Goal: Use online tool/utility: Utilize a website feature to perform a specific function

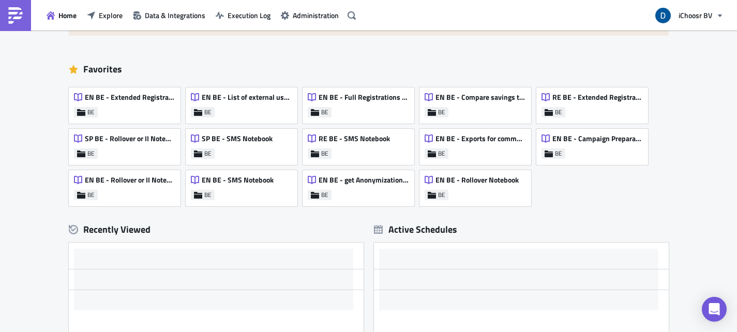
scroll to position [84, 0]
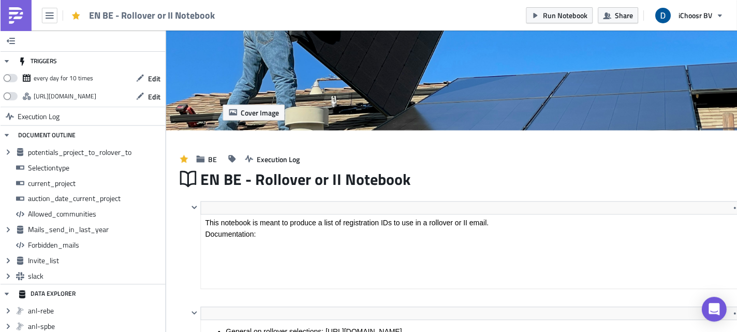
scroll to position [119, 543]
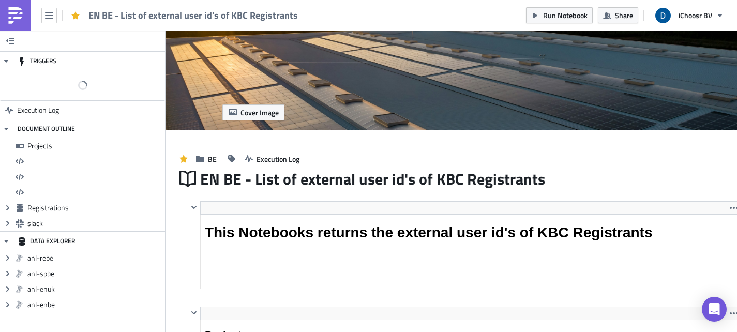
scroll to position [119, 539]
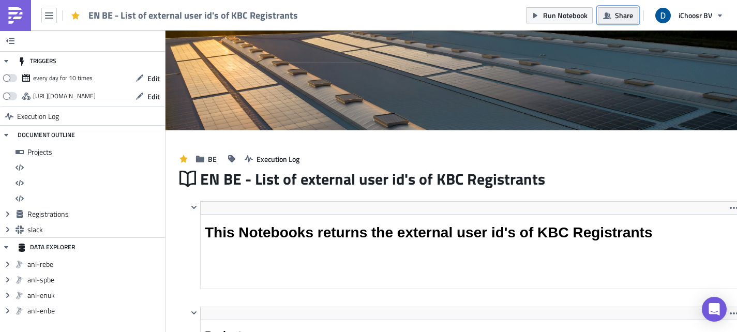
click at [618, 17] on span "Share" at bounding box center [624, 15] width 18 height 11
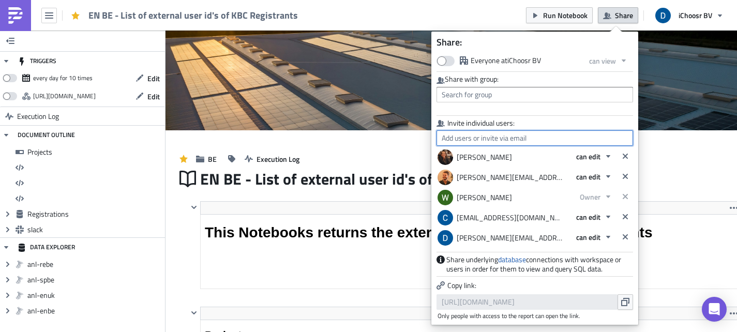
click at [506, 139] on input "text" at bounding box center [535, 138] width 197 height 16
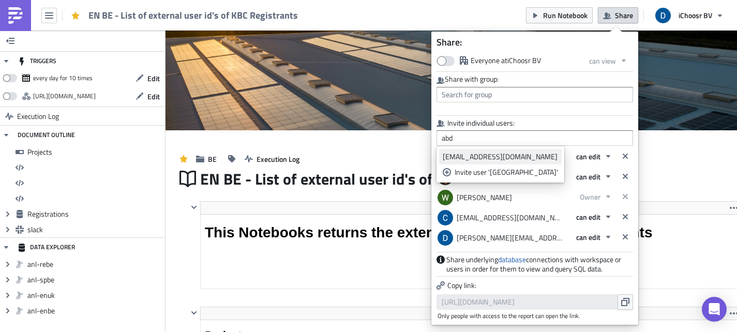
click at [498, 158] on div "abdoulie.jeng@ichoosr.com" at bounding box center [500, 157] width 115 height 10
type input "abdoulie.jeng@ichoosr.com"
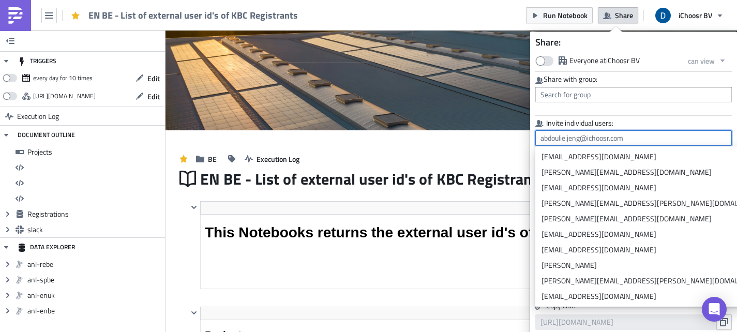
click at [656, 136] on input "text" at bounding box center [634, 138] width 197 height 16
type input "abdoulie.jeng@ichoosr.com"
click at [691, 106] on div "Share with group:" at bounding box center [634, 91] width 197 height 33
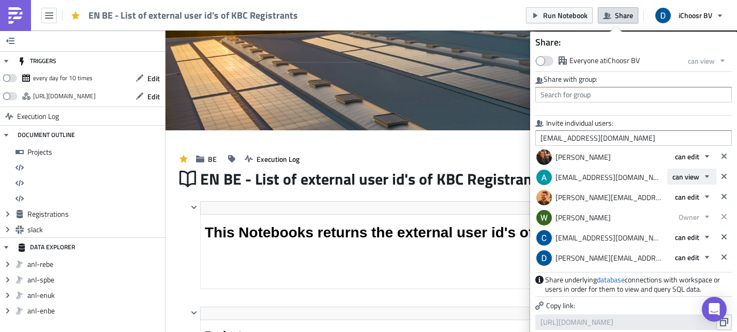
click at [707, 177] on icon "button" at bounding box center [707, 176] width 4 height 3
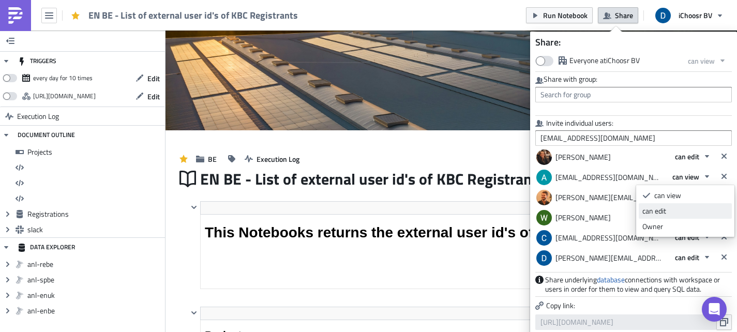
click at [667, 213] on div "can edit" at bounding box center [686, 211] width 86 height 10
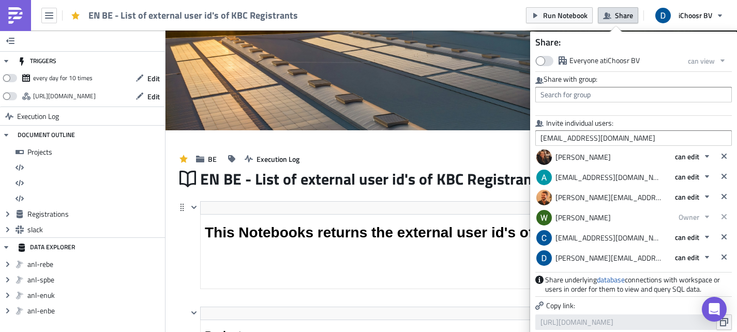
click at [185, 244] on div "<h1>This Notebooks returns the external user id's of KBC Registrants</h1> Edit …" at bounding box center [458, 254] width 565 height 106
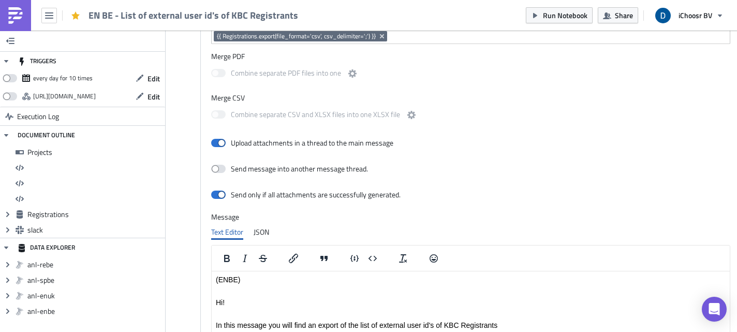
scroll to position [1361, 0]
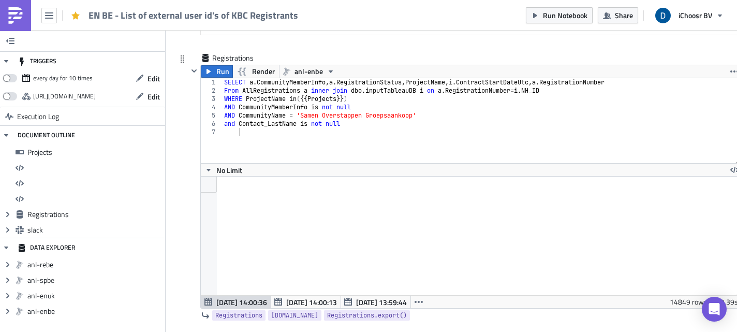
scroll to position [940, 0]
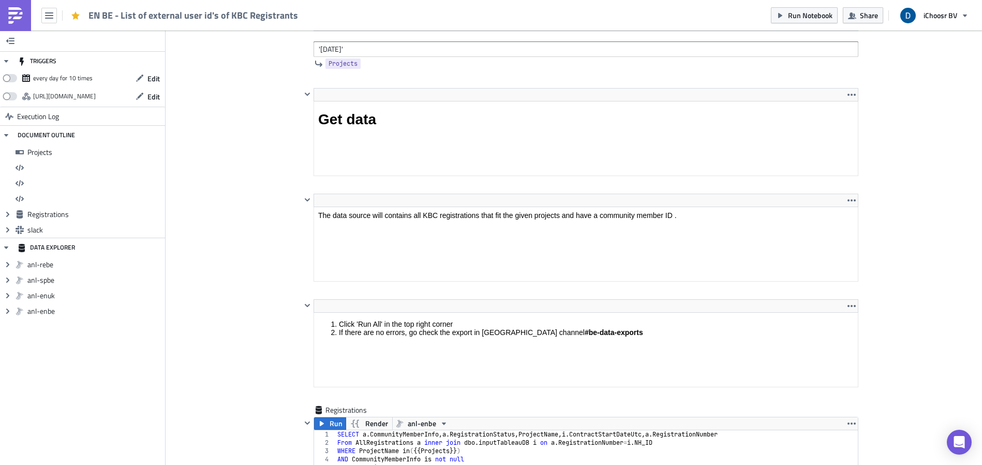
scroll to position [553, 0]
click at [264, 161] on div "Cover Image BE Execution Log EN BE - List of external user id's of KBC Registra…" at bounding box center [574, 437] width 817 height 1919
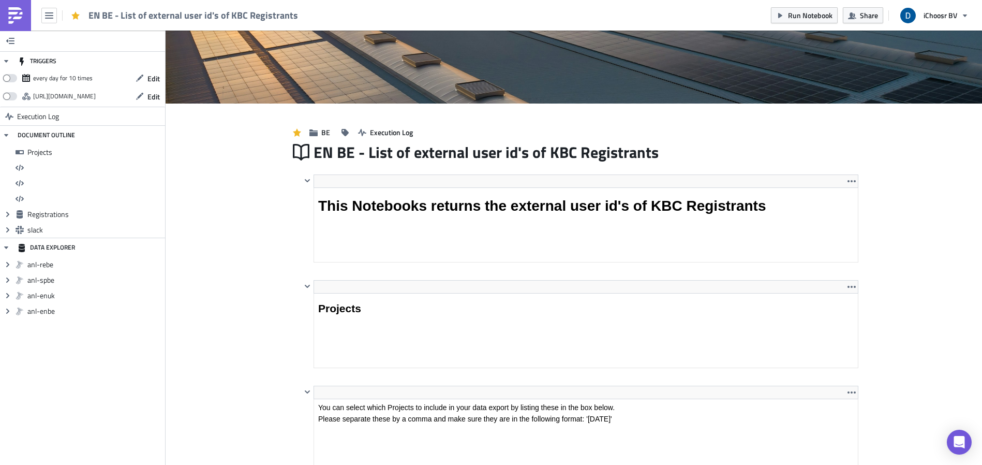
scroll to position [119, 543]
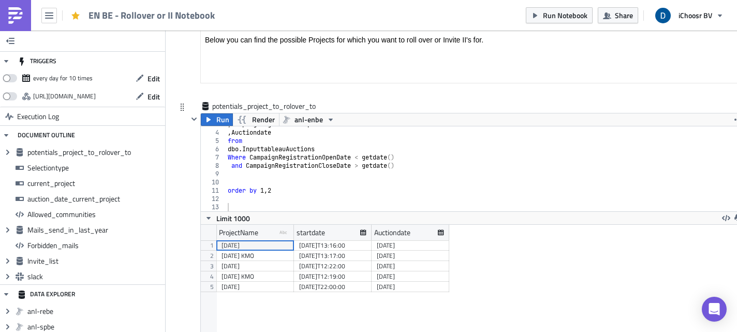
scroll to position [23, 0]
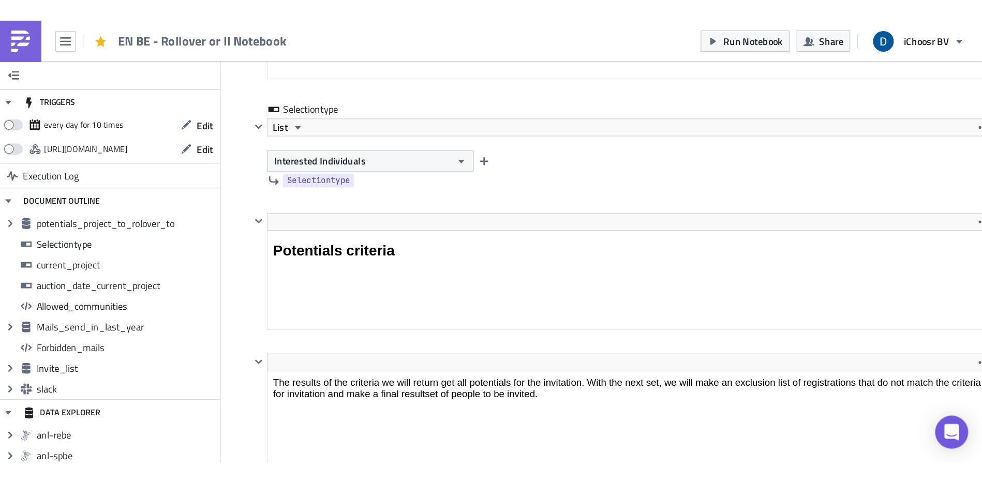
scroll to position [119, 556]
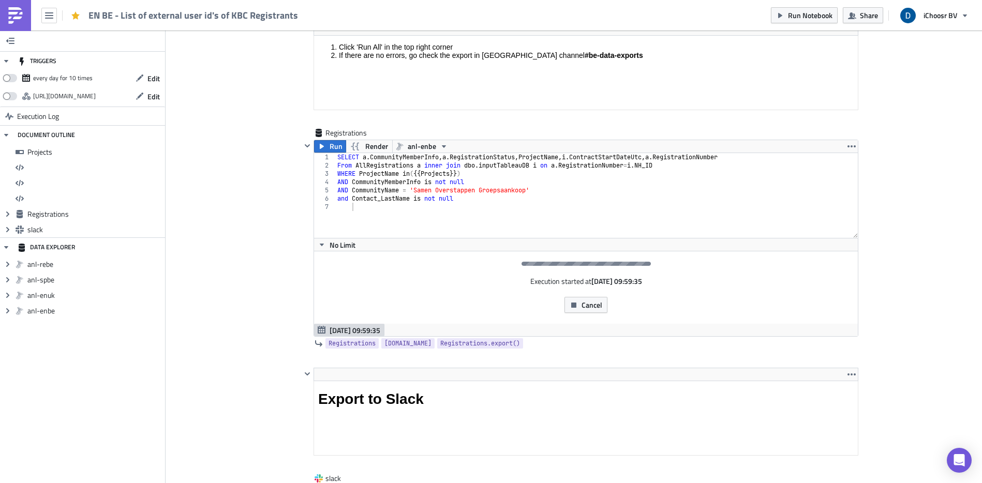
scroll to position [769, 0]
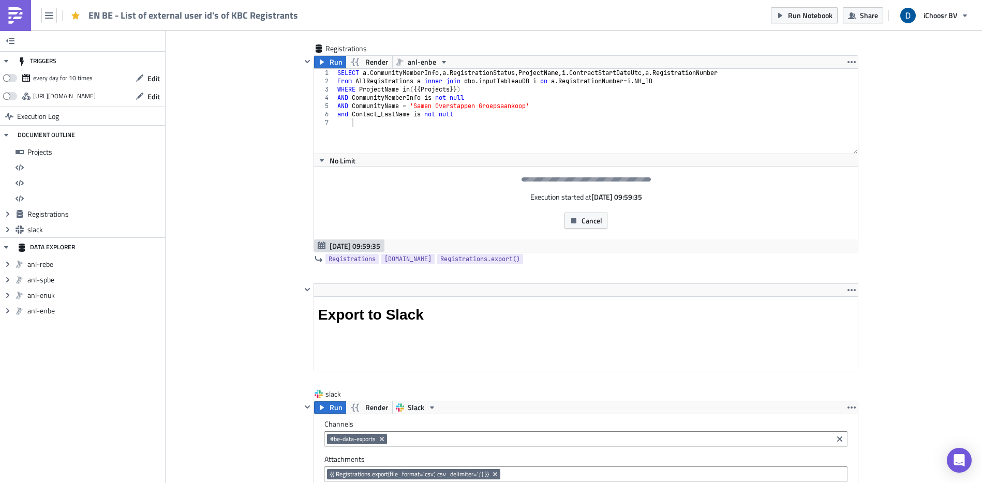
scroll to position [939, 0]
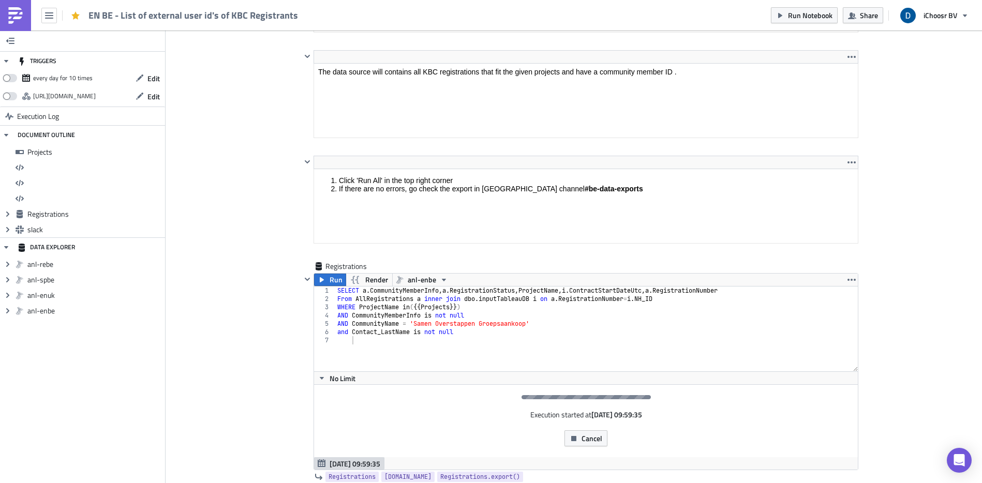
scroll to position [701, 0]
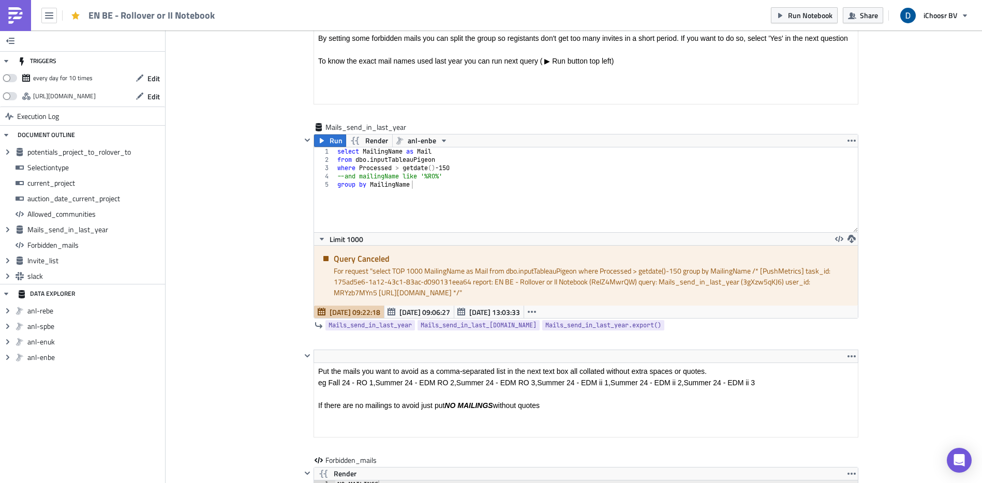
scroll to position [119, 556]
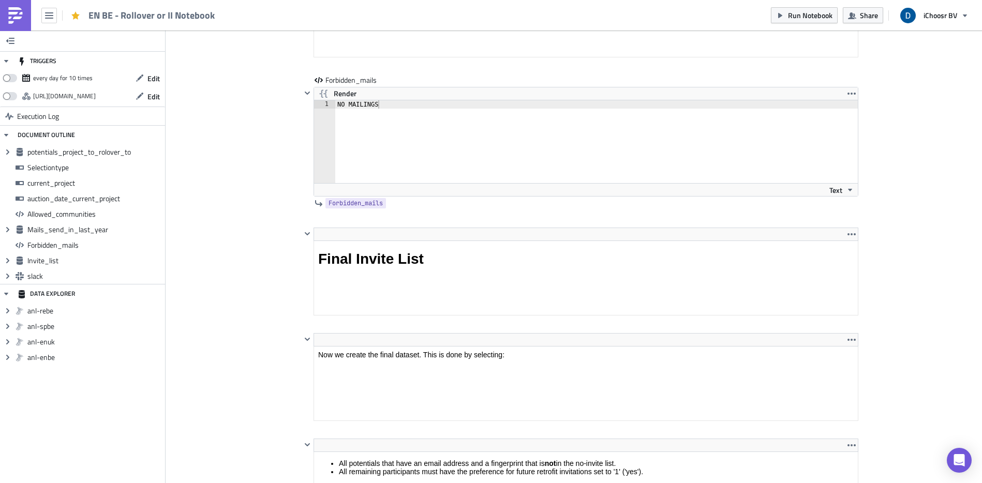
scroll to position [2784, 0]
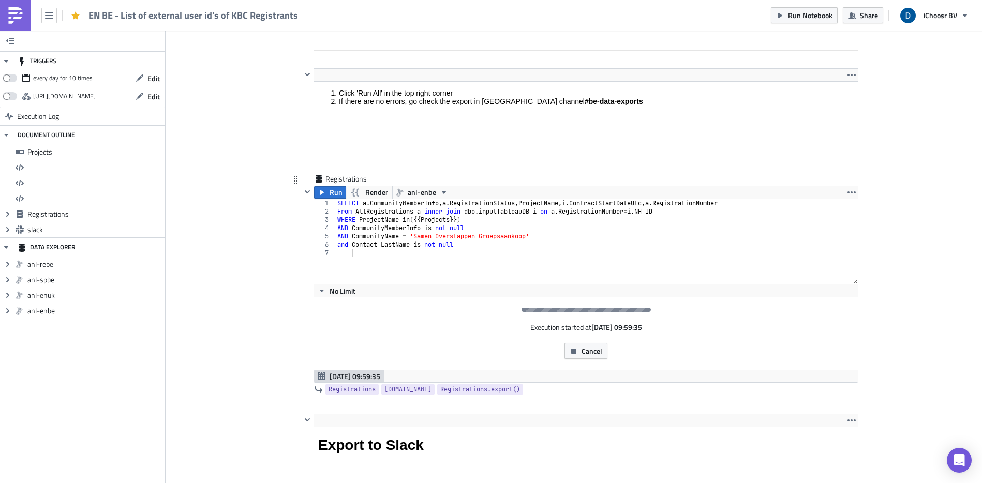
scroll to position [824, 0]
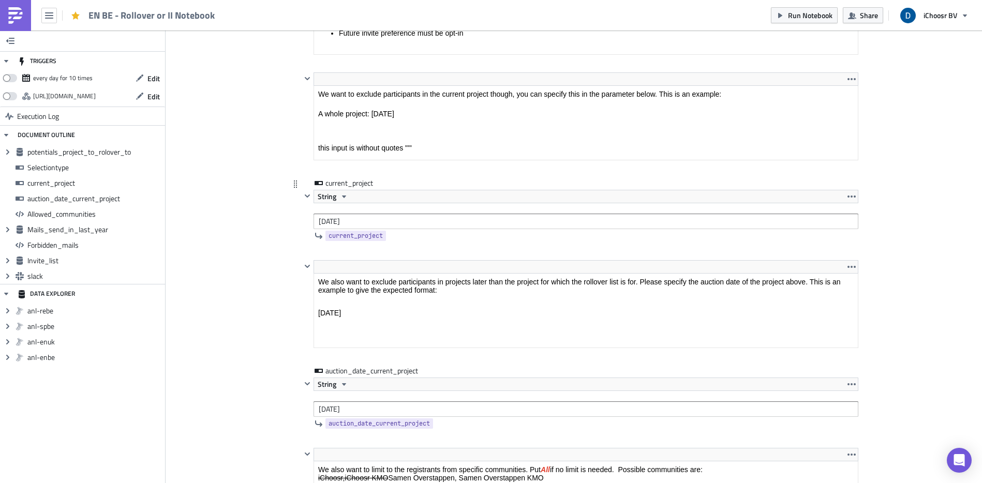
scroll to position [1396, 0]
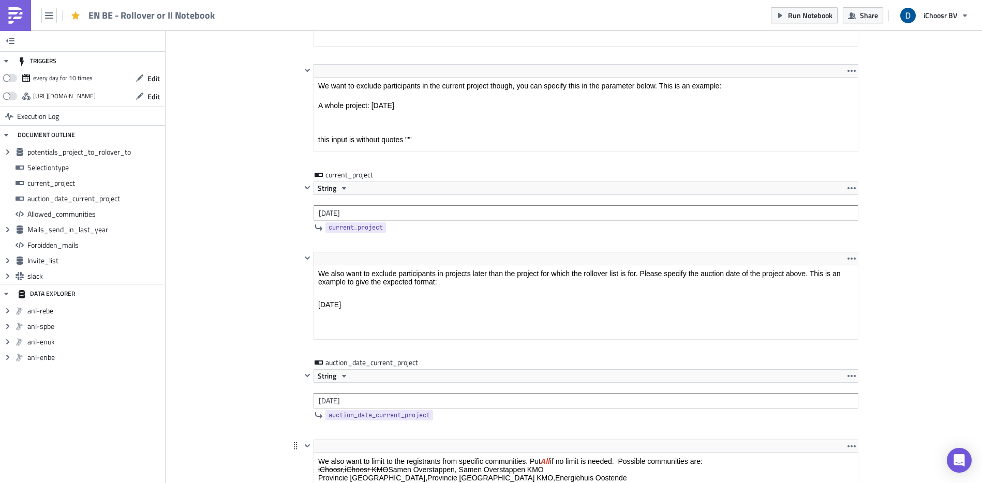
drag, startPoint x: 709, startPoint y: 898, endPoint x: 400, endPoint y: 464, distance: 532.9
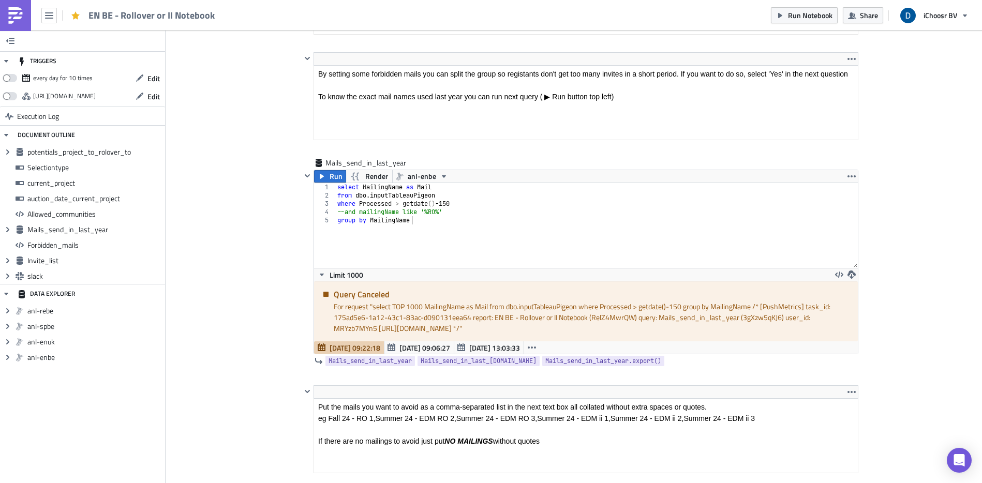
scroll to position [2359, 0]
drag, startPoint x: 248, startPoint y: 209, endPoint x: 241, endPoint y: 203, distance: 9.5
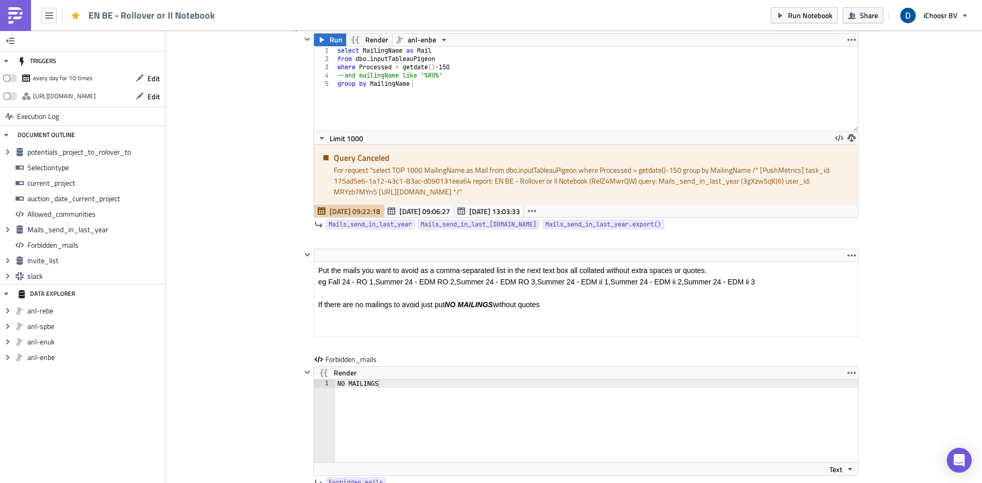
scroll to position [2333, 0]
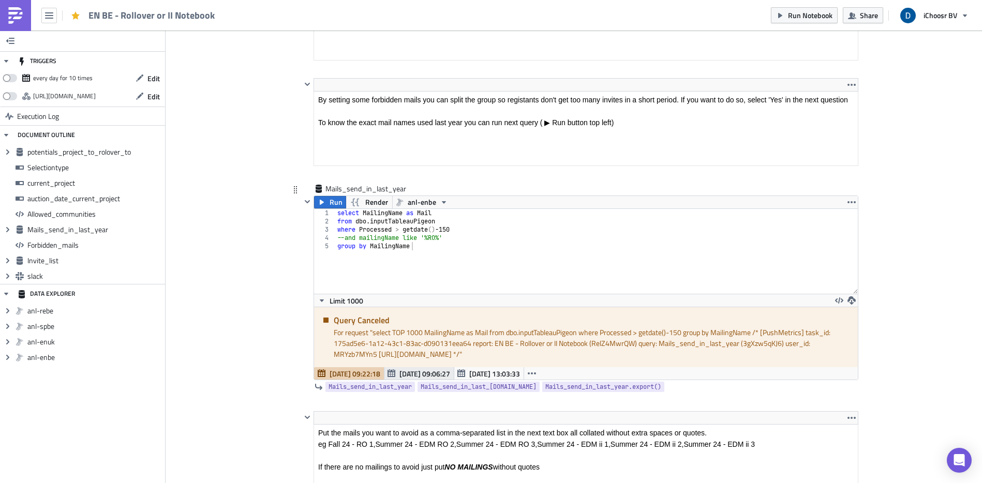
click at [423, 375] on span "Sep 05 09:06:27" at bounding box center [424, 373] width 51 height 11
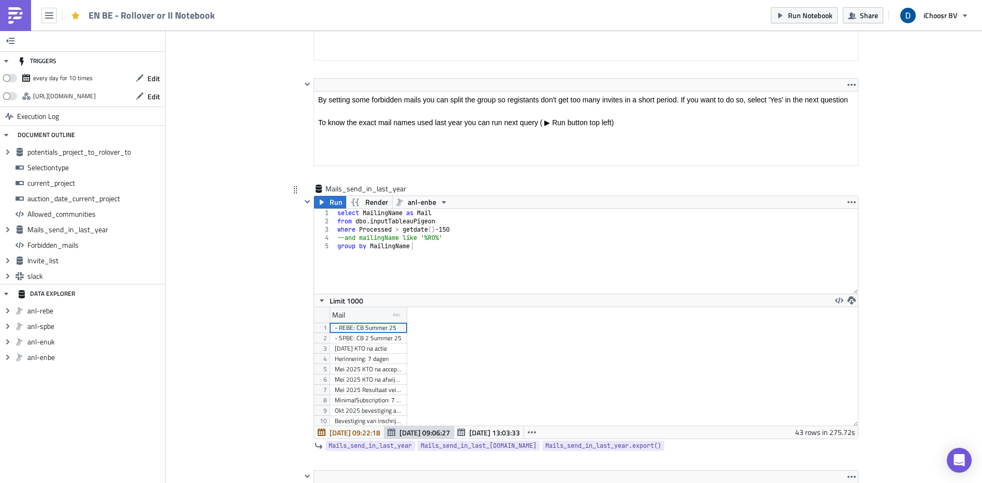
scroll to position [119, 543]
click at [356, 436] on span "Sep 12 09:22:18" at bounding box center [355, 432] width 51 height 11
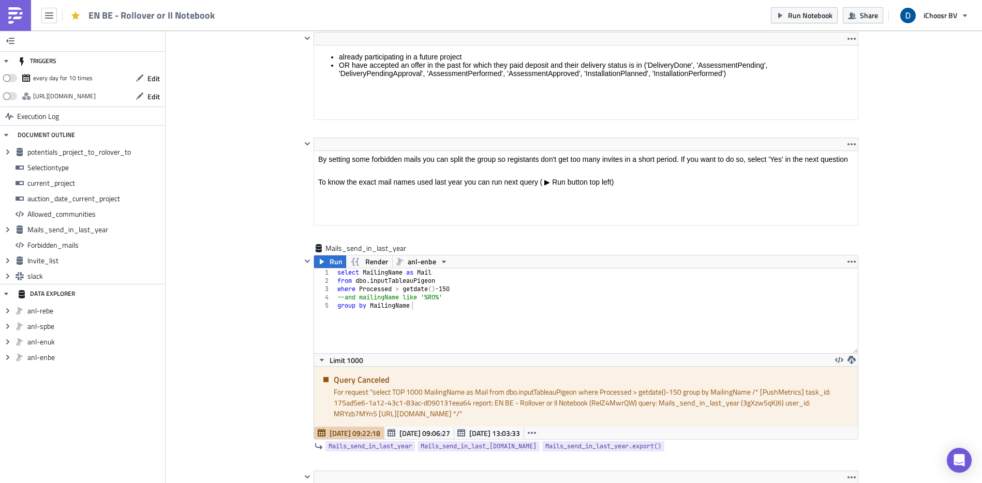
scroll to position [2271, 0]
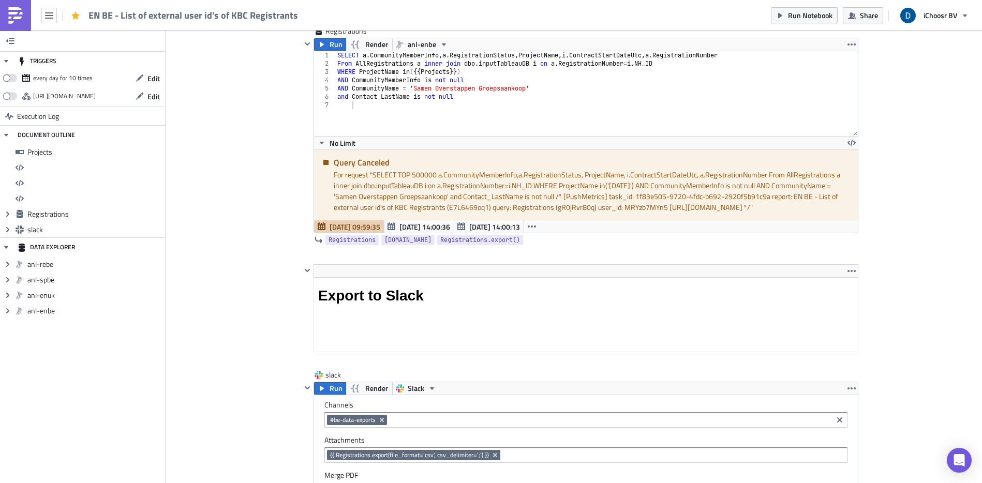
scroll to position [936, 0]
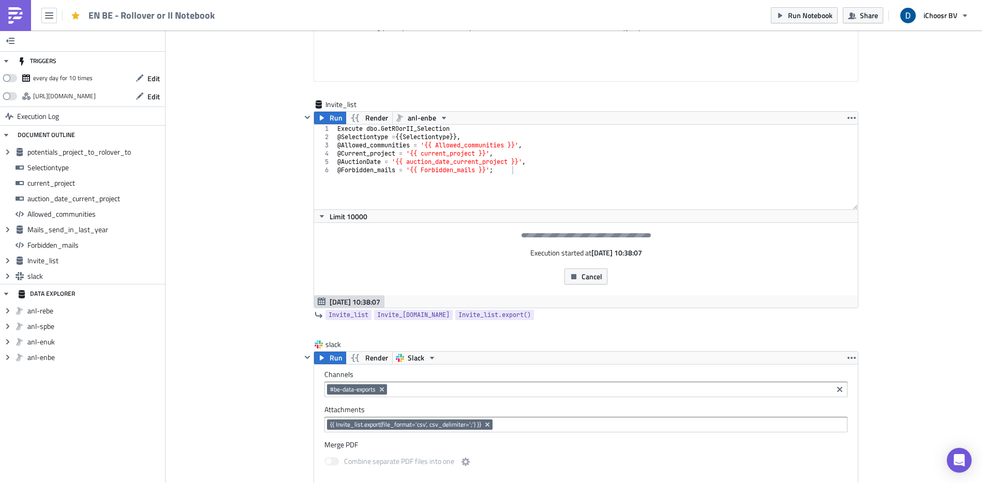
scroll to position [3222, 0]
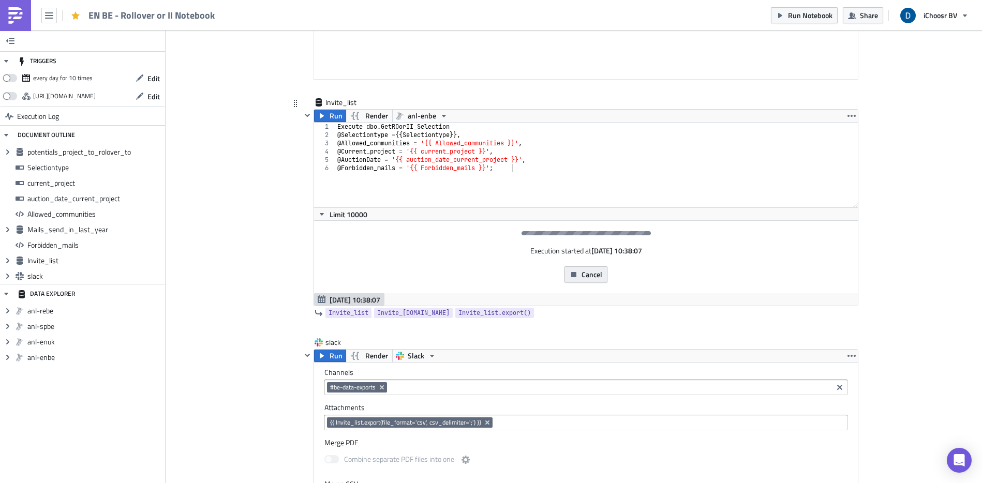
click at [600, 274] on button "Cancel" at bounding box center [586, 275] width 43 height 16
click at [576, 268] on button "Cancel" at bounding box center [586, 275] width 43 height 16
click at [369, 114] on span "Render" at bounding box center [376, 116] width 23 height 12
click at [373, 115] on span "Render" at bounding box center [376, 116] width 23 height 12
click at [330, 116] on span "Run" at bounding box center [336, 116] width 13 height 12
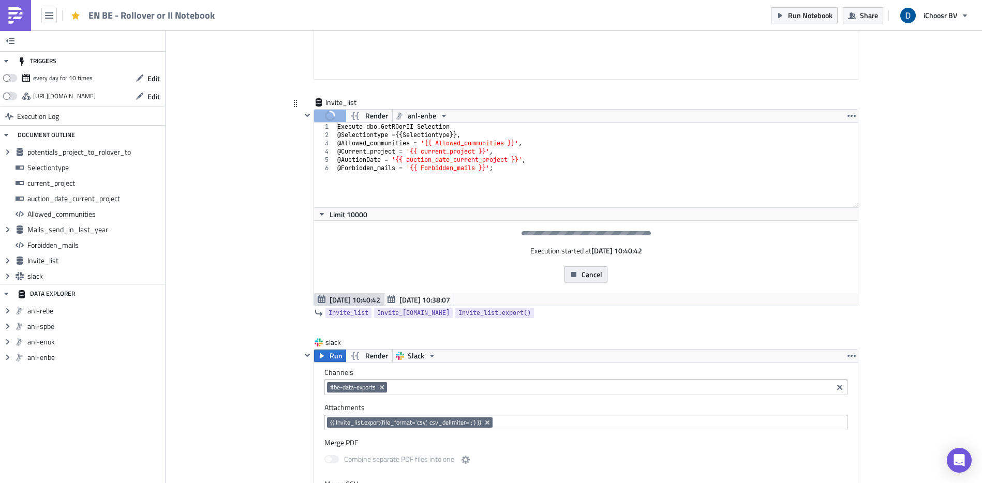
click at [587, 275] on span "Cancel" at bounding box center [592, 274] width 21 height 11
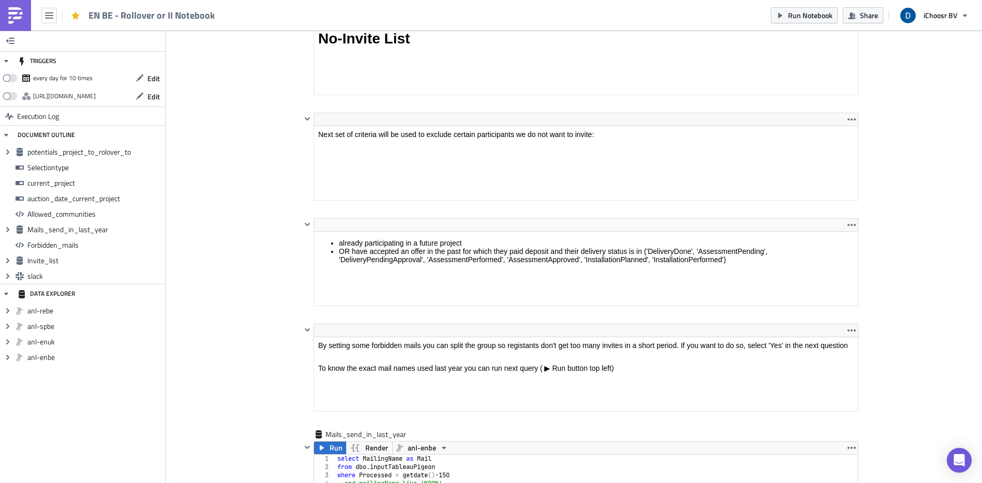
scroll to position [1966, 0]
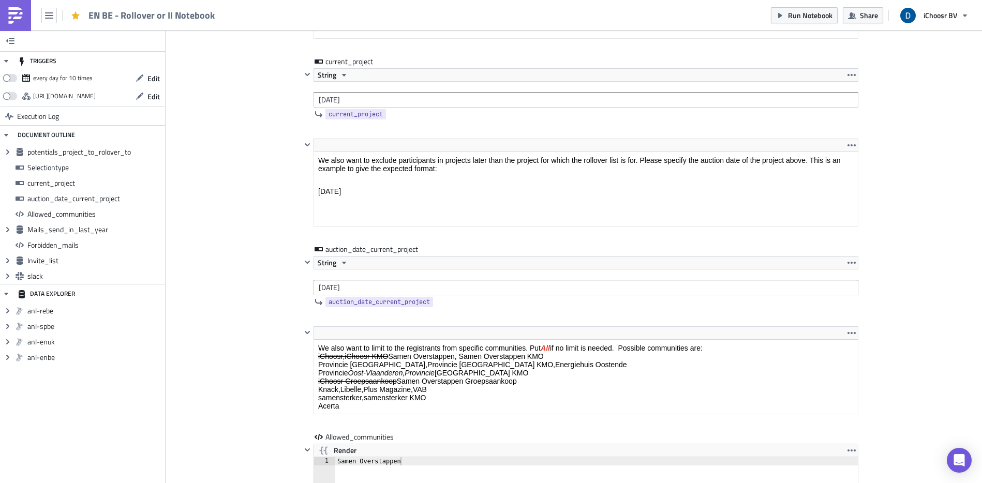
scroll to position [1423, 0]
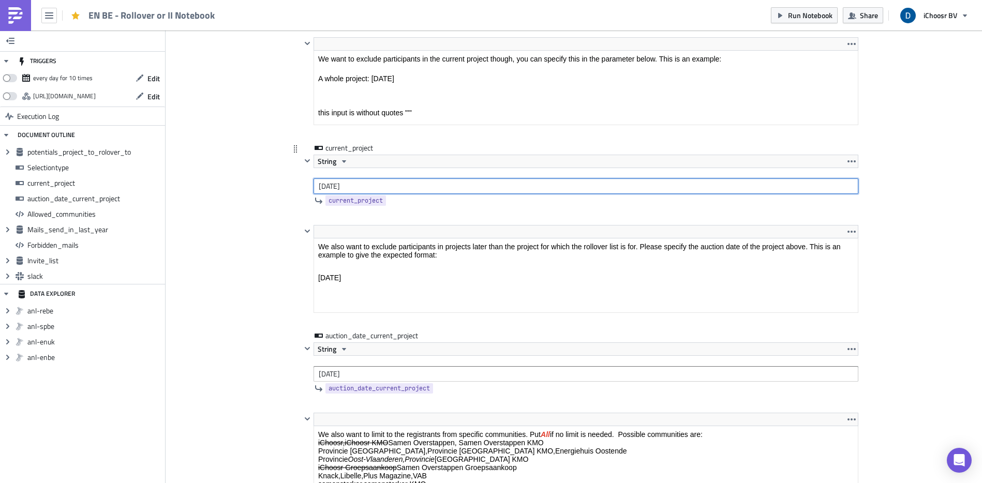
click at [401, 182] on input "October 2025" at bounding box center [586, 187] width 545 height 16
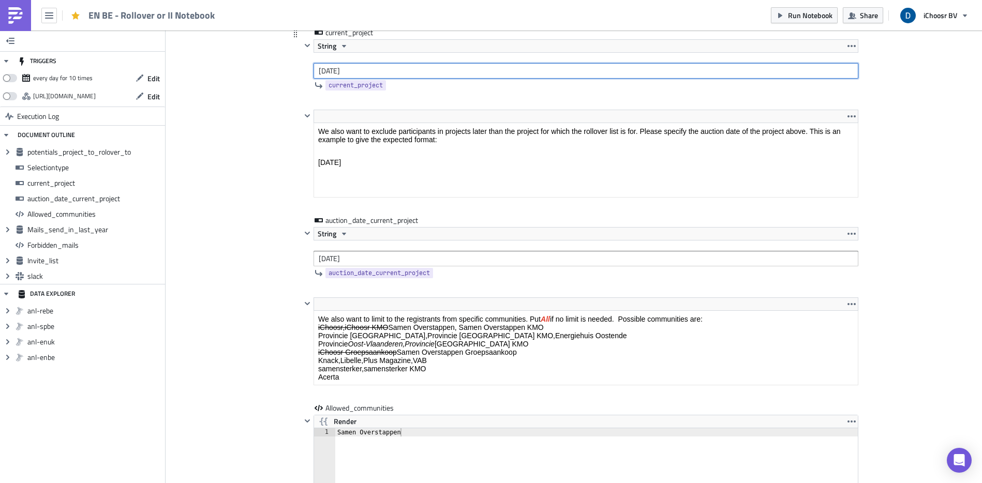
scroll to position [1538, 0]
click at [314, 71] on input "October 2025" at bounding box center [586, 72] width 545 height 16
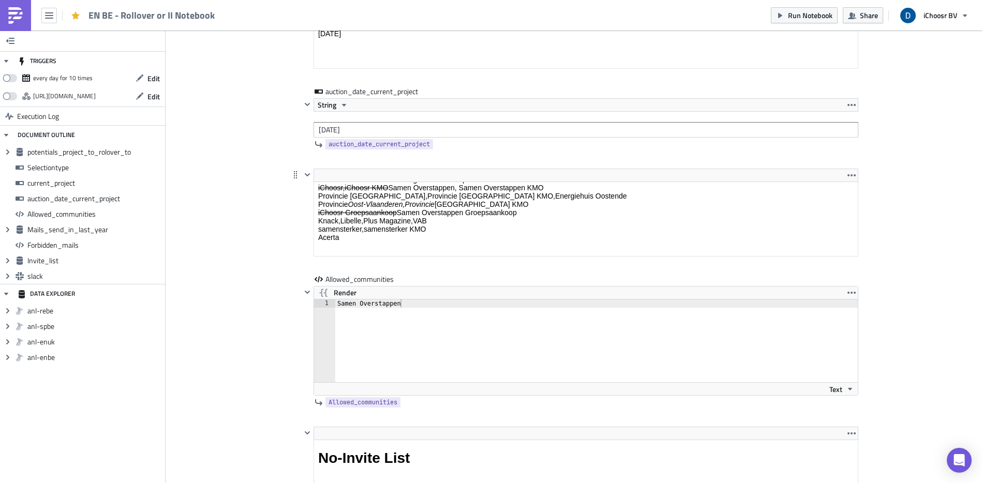
scroll to position [35, 0]
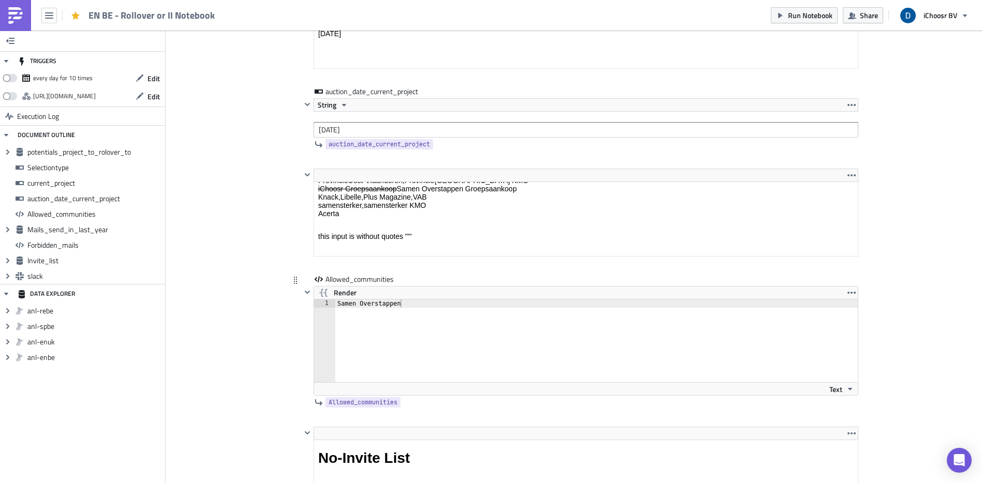
type textarea "Samen Overstappen"
click at [427, 303] on div "Samen Overstappen" at bounding box center [602, 349] width 535 height 99
click at [338, 293] on span "Render" at bounding box center [345, 293] width 23 height 12
click at [329, 286] on button "Render" at bounding box center [337, 291] width 47 height 12
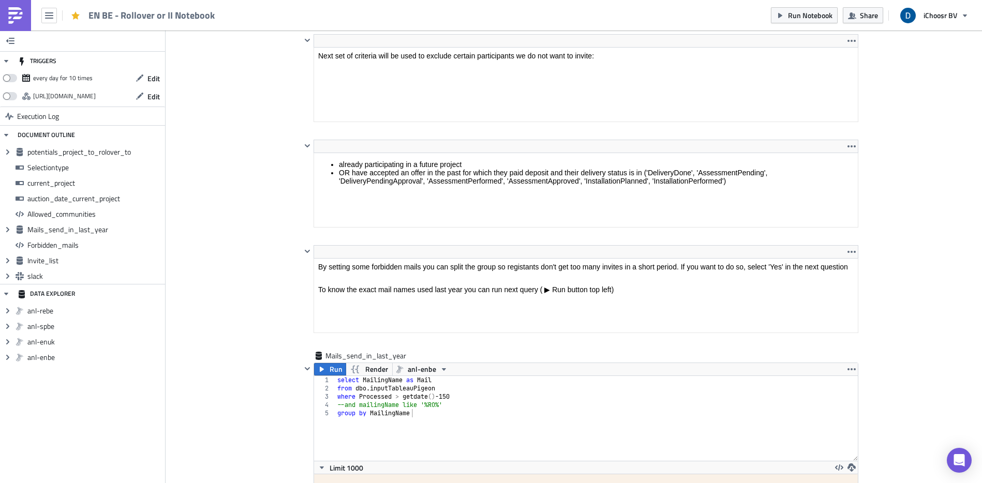
scroll to position [2475, 0]
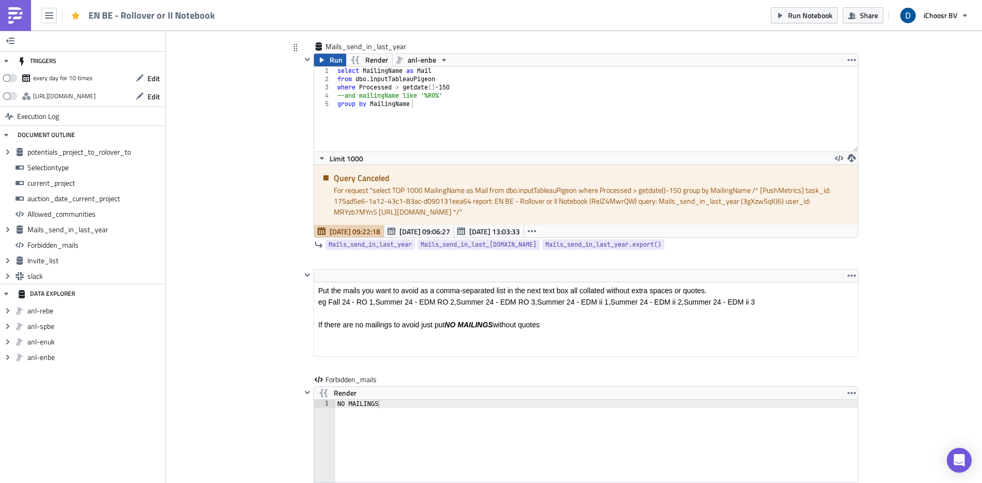
click at [333, 60] on span "Run" at bounding box center [336, 60] width 13 height 12
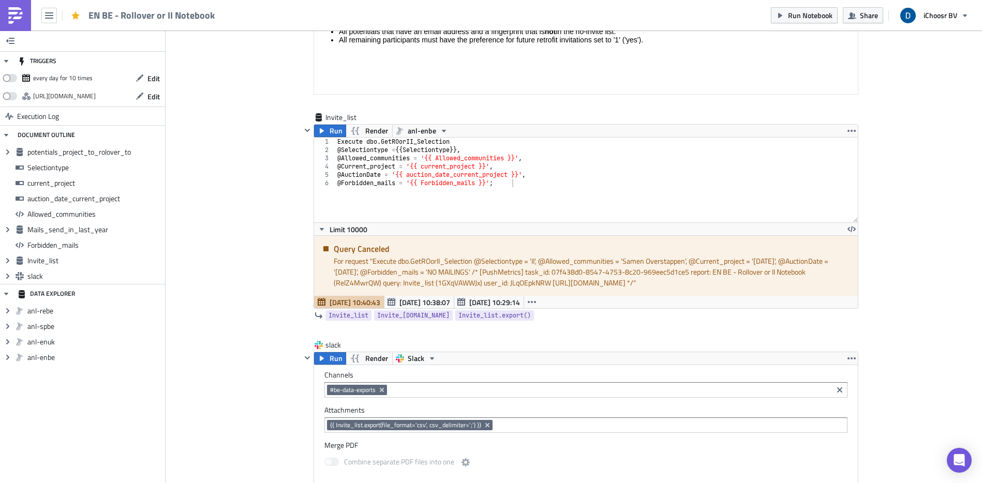
scroll to position [3312, 0]
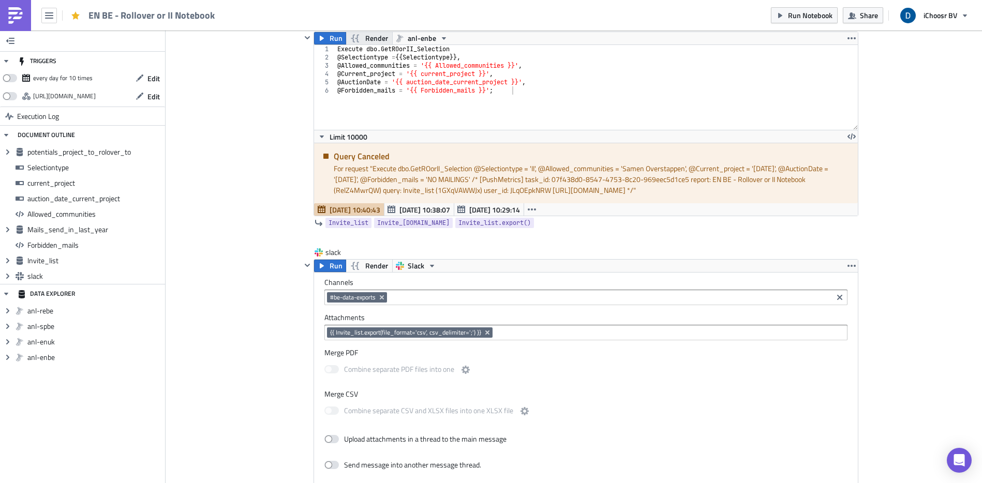
click at [360, 37] on button "Render" at bounding box center [369, 38] width 47 height 12
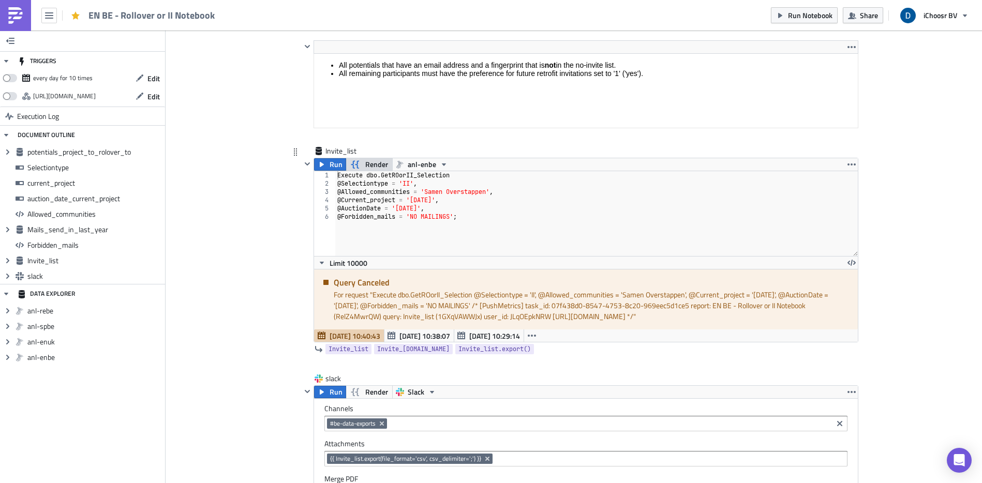
scroll to position [3126, 0]
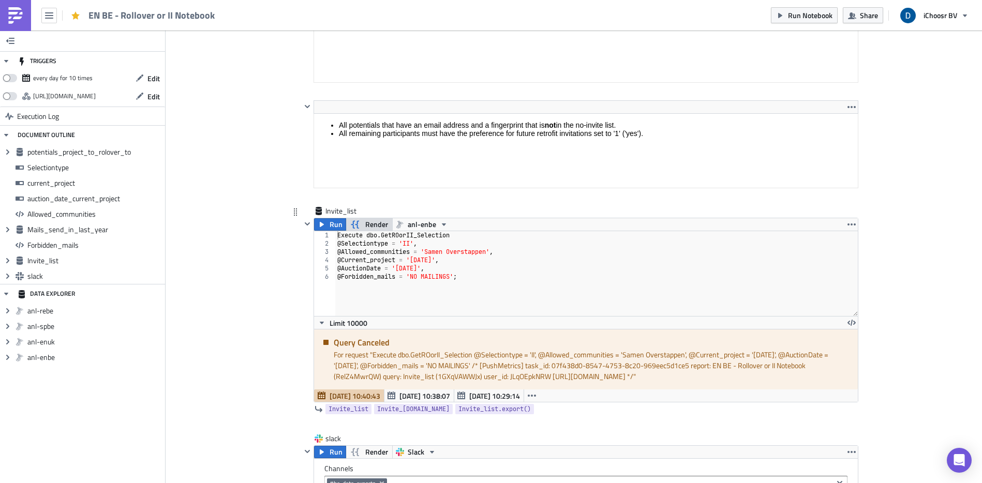
click at [367, 223] on span "Render" at bounding box center [376, 224] width 23 height 12
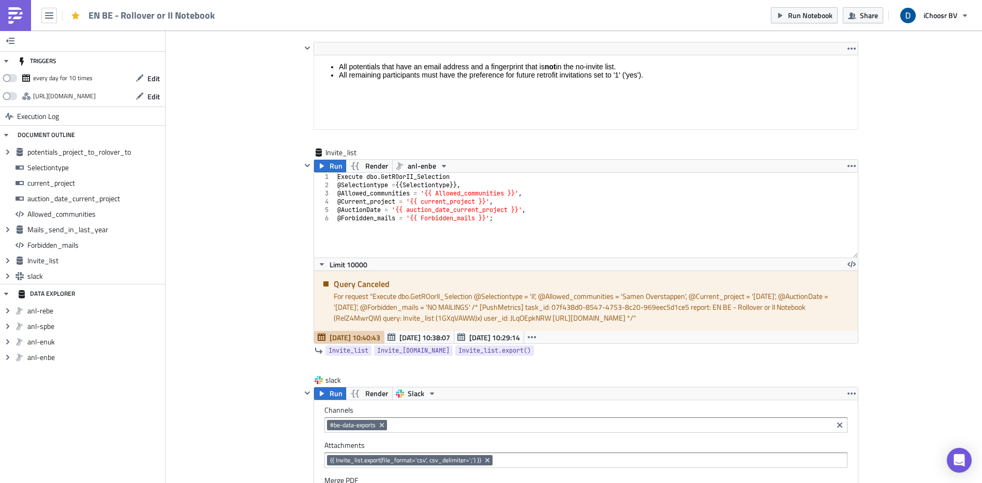
scroll to position [3232, 0]
click at [330, 166] on span "Run" at bounding box center [336, 164] width 13 height 12
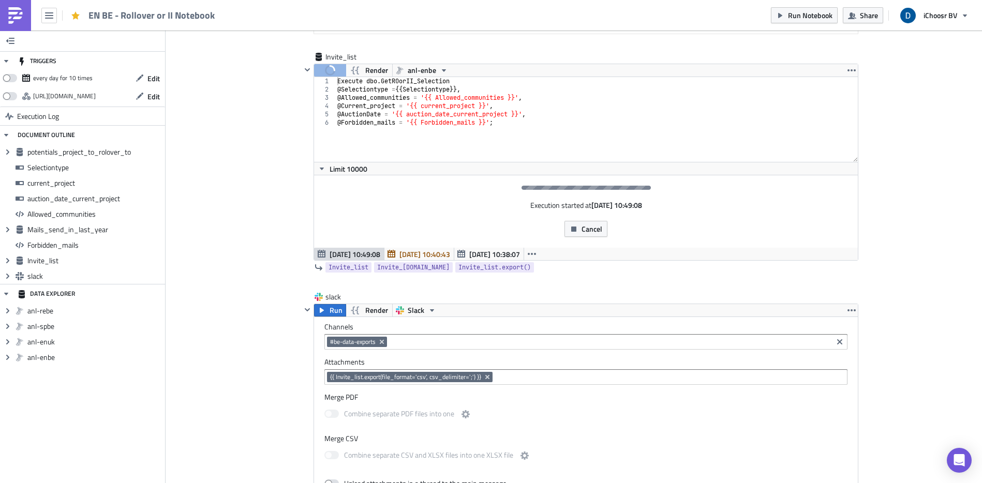
scroll to position [3269, 0]
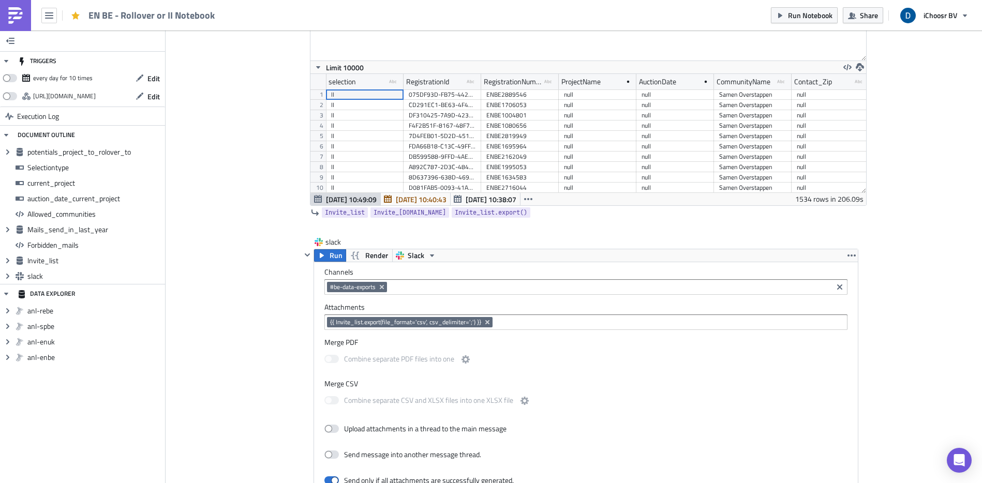
scroll to position [3476, 0]
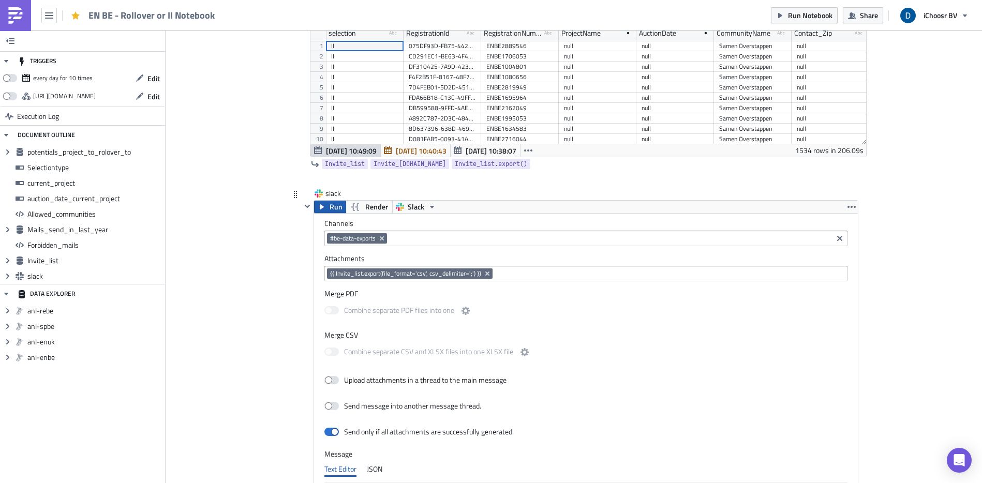
click at [320, 204] on icon "button" at bounding box center [322, 206] width 4 height 5
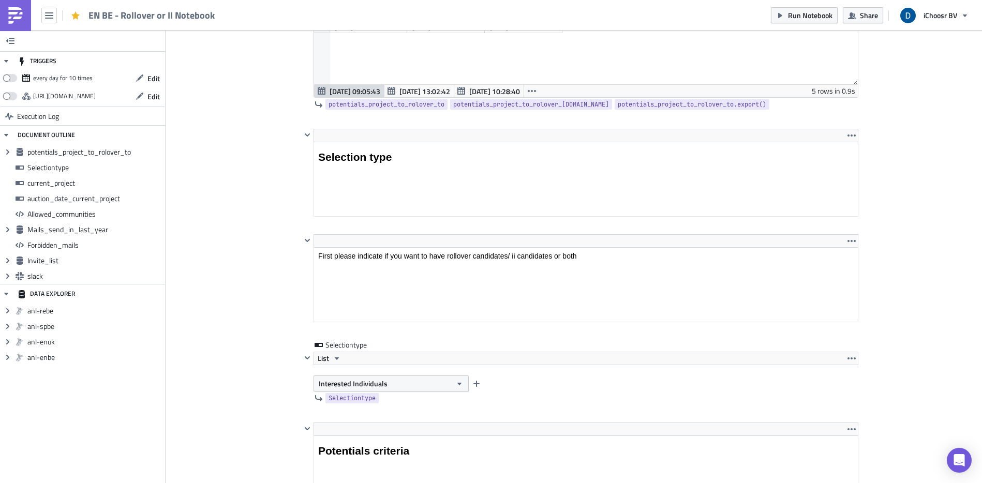
scroll to position [723, 0]
click at [404, 381] on button "Interested Individuals" at bounding box center [391, 382] width 155 height 16
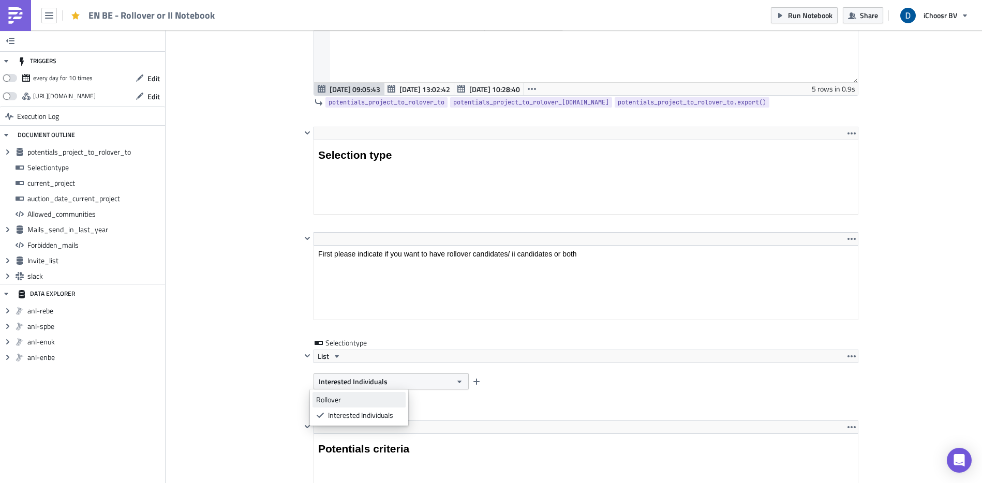
click at [367, 402] on div "Rollover" at bounding box center [359, 400] width 86 height 10
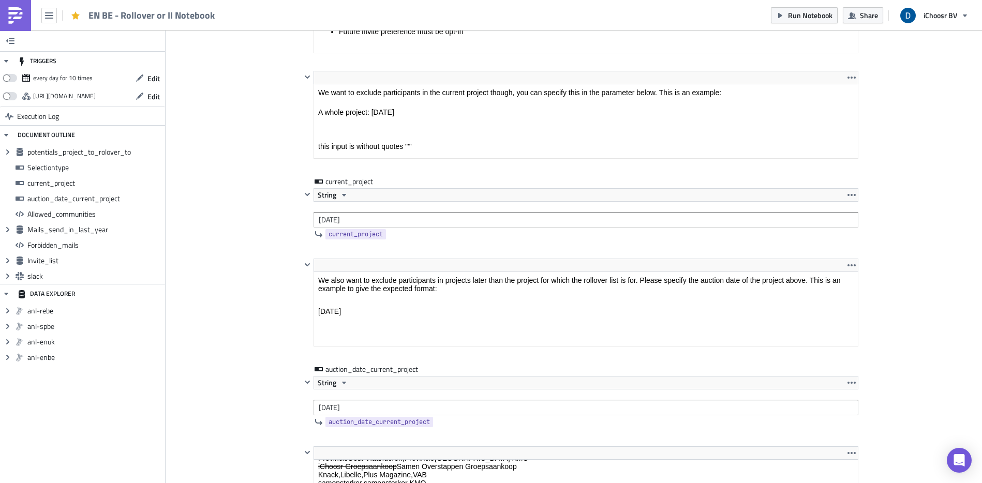
scroll to position [1422, 0]
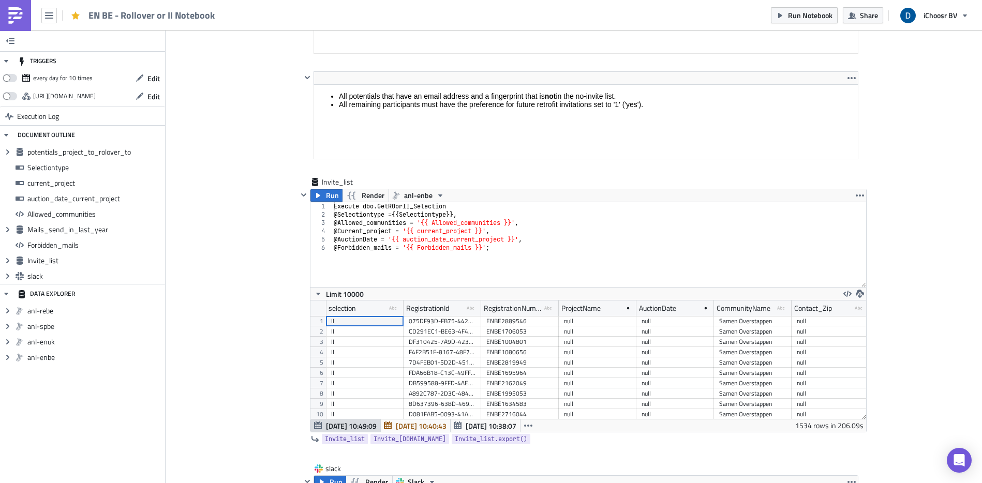
scroll to position [3350, 0]
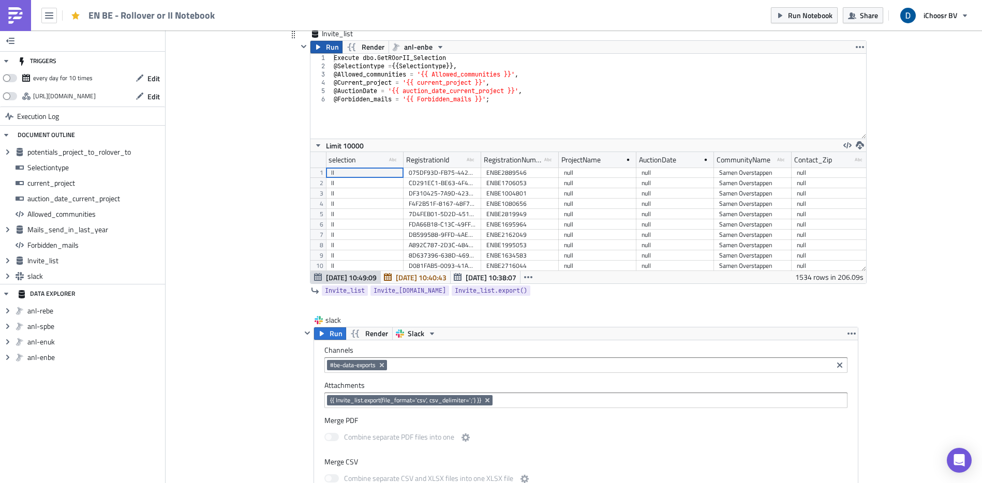
click at [329, 43] on span "Run" at bounding box center [332, 47] width 13 height 12
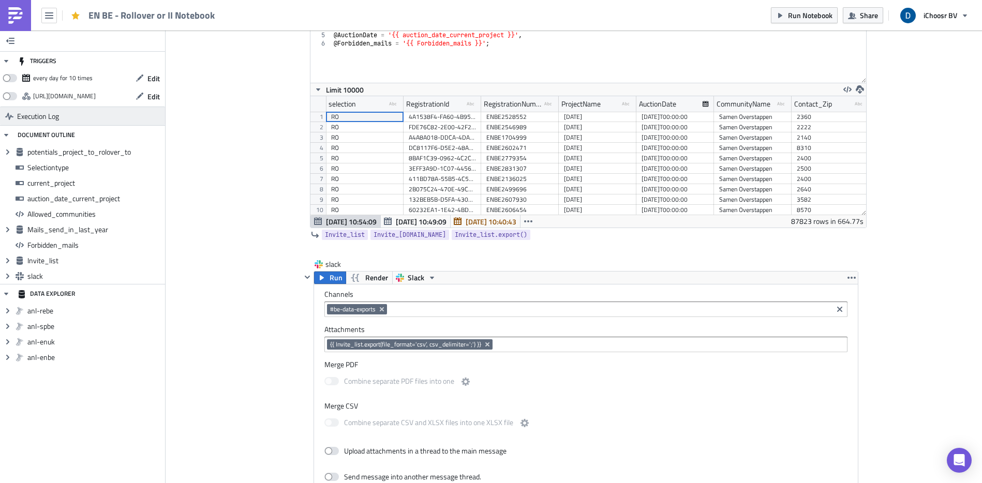
scroll to position [3274, 0]
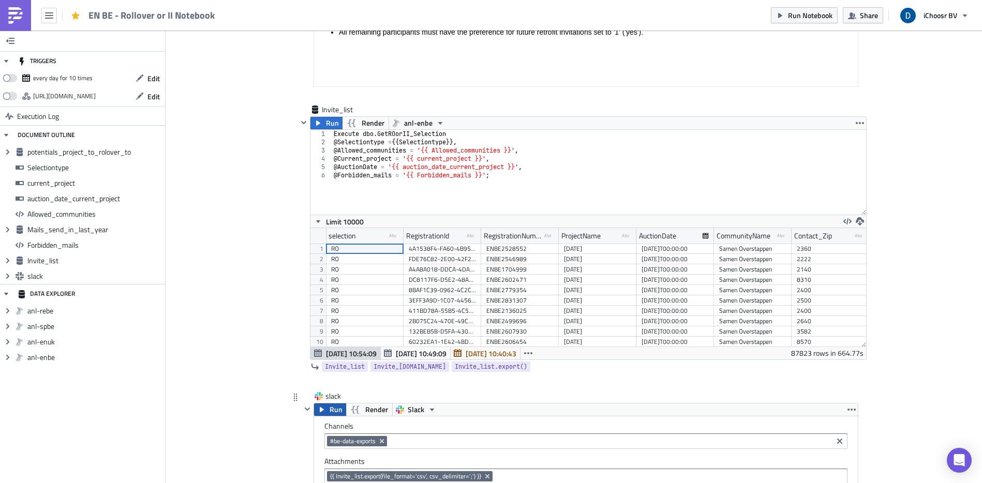
click at [334, 411] on span "Run" at bounding box center [336, 410] width 13 height 12
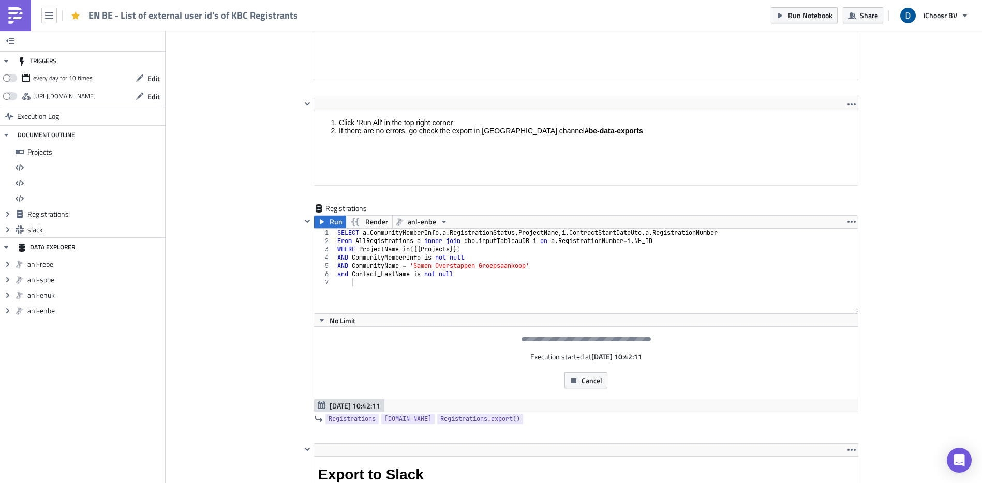
scroll to position [758, 0]
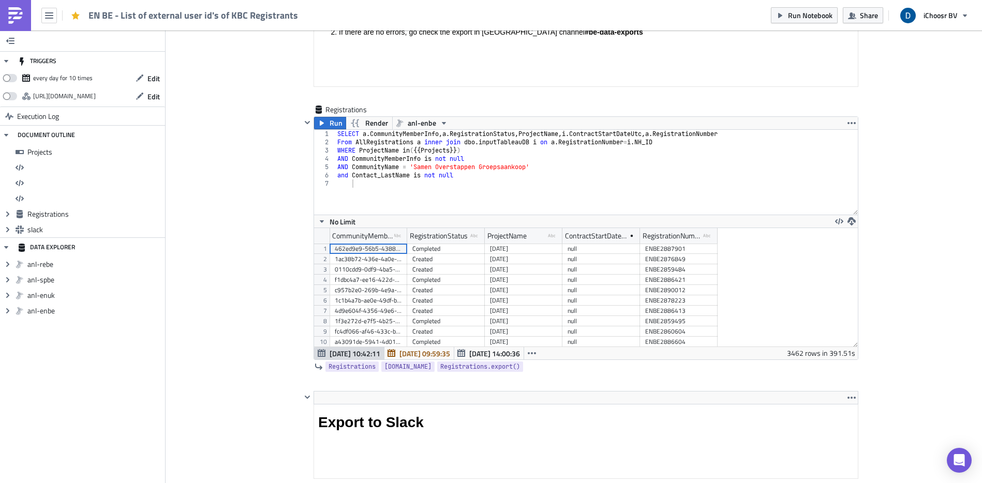
scroll to position [1016, 0]
